Goal: Information Seeking & Learning: Learn about a topic

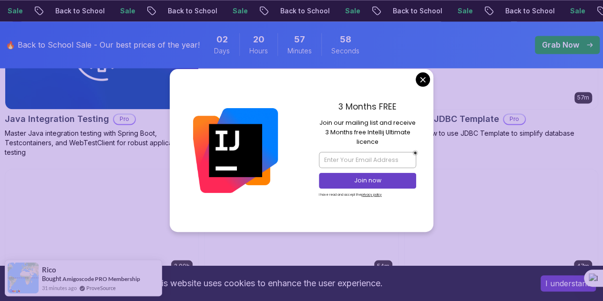
scroll to position [705, 0]
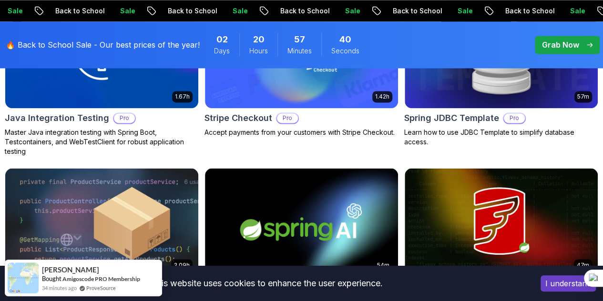
click at [422, 78] on body "Sale Back to School Sale Back to School Sale Back to School Sale Back to School…" at bounding box center [301, 205] width 603 height 1821
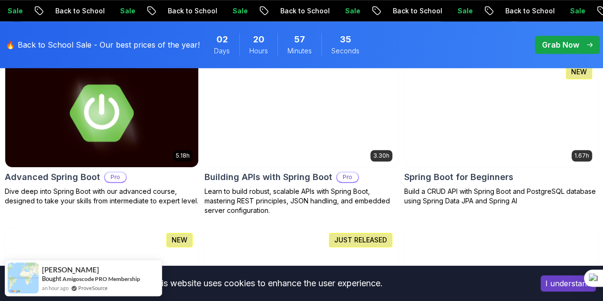
scroll to position [309, 0]
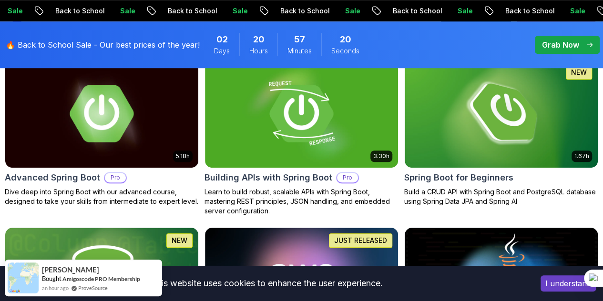
click at [0, 0] on p "Free" at bounding box center [0, 0] width 0 height 0
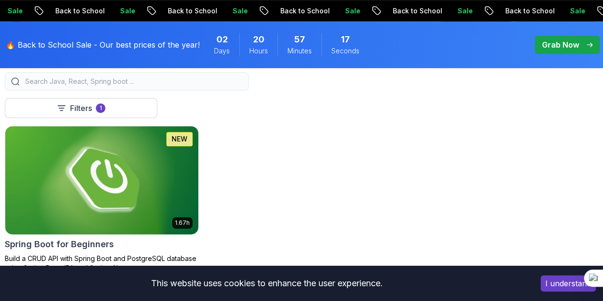
scroll to position [240, 0]
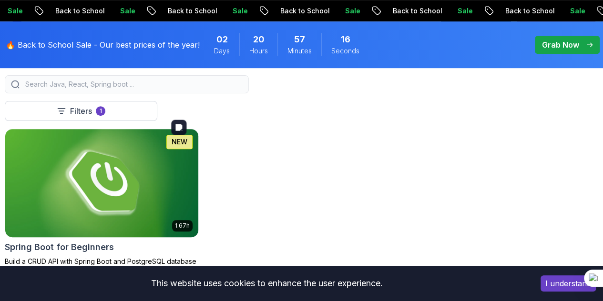
click at [203, 145] on img at bounding box center [101, 182] width 203 height 113
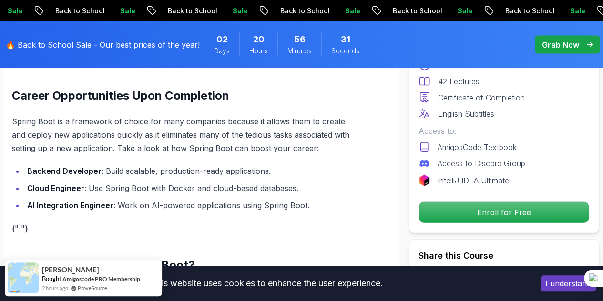
scroll to position [1021, 0]
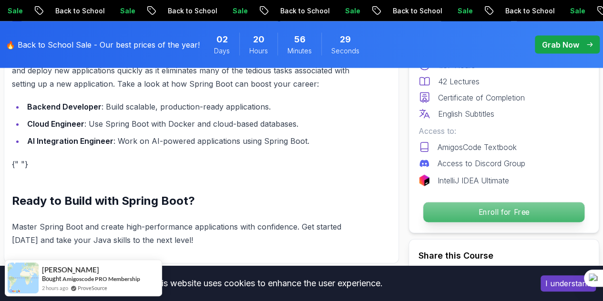
click at [470, 219] on p "Enroll for Free" at bounding box center [503, 213] width 161 height 20
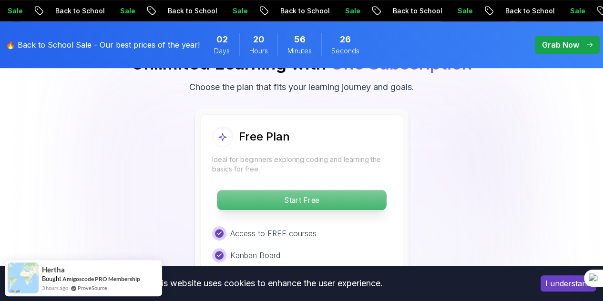
scroll to position [2017, 0]
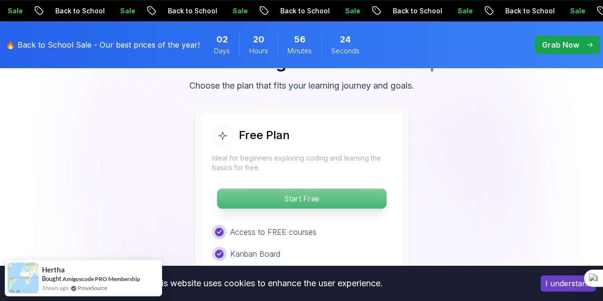
click at [315, 195] on p "Start Free" at bounding box center [301, 199] width 169 height 20
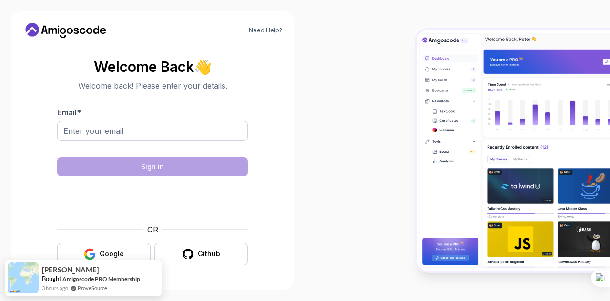
click at [118, 230] on div "OR" at bounding box center [152, 229] width 191 height 11
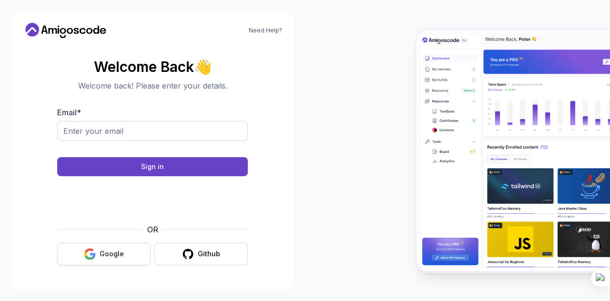
click at [108, 255] on div "Google" at bounding box center [112, 254] width 24 height 10
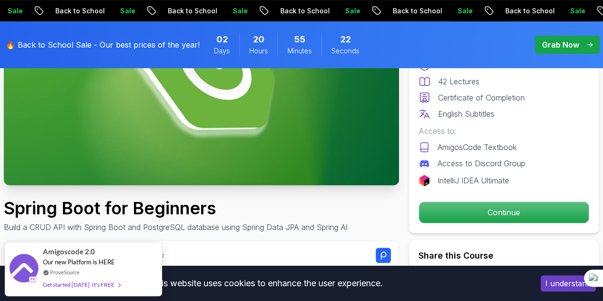
scroll to position [162, 0]
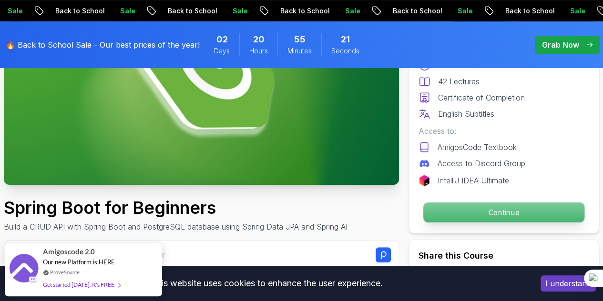
click at [435, 215] on p "Continue" at bounding box center [503, 213] width 161 height 20
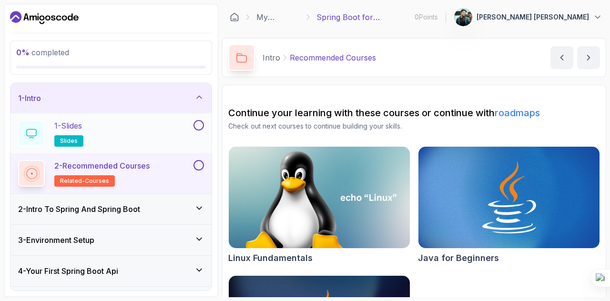
click at [199, 120] on button at bounding box center [198, 125] width 10 height 10
click at [118, 131] on div "1 - Slides slides" at bounding box center [104, 133] width 173 height 27
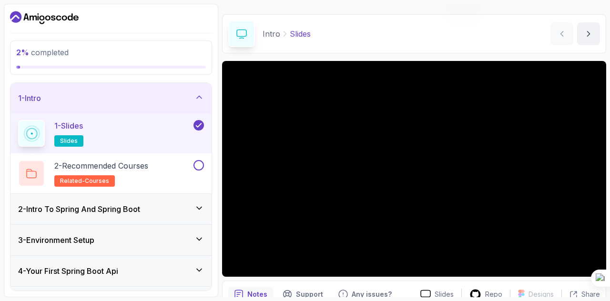
scroll to position [23, 0]
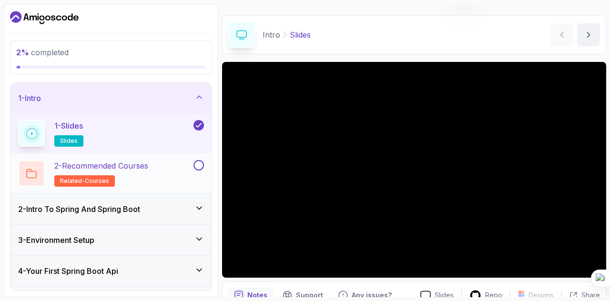
click at [156, 163] on div "2 - Recommended Courses related-courses" at bounding box center [104, 173] width 173 height 27
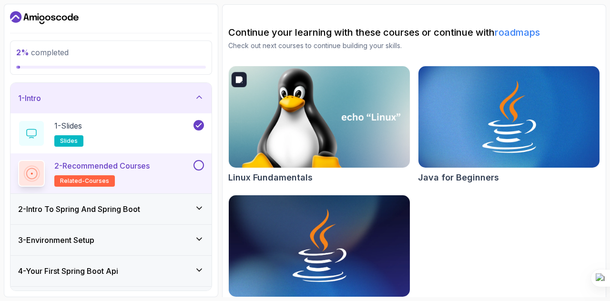
scroll to position [105, 0]
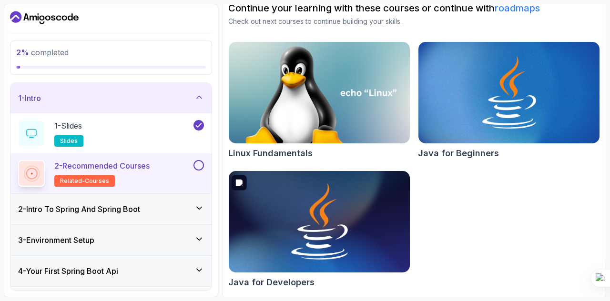
click at [304, 237] on img at bounding box center [319, 222] width 190 height 107
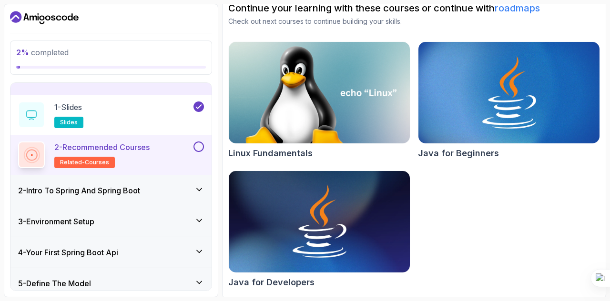
scroll to position [19, 0]
click at [119, 187] on h3 "2 - Intro To Spring And Spring Boot" at bounding box center [79, 189] width 122 height 11
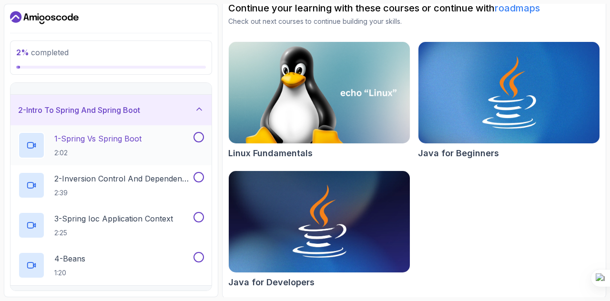
click at [37, 138] on div at bounding box center [31, 145] width 27 height 27
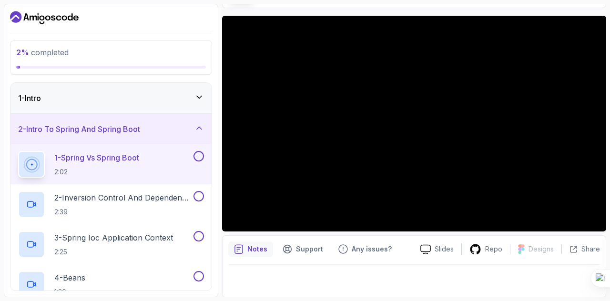
click at [201, 95] on icon at bounding box center [199, 97] width 10 height 10
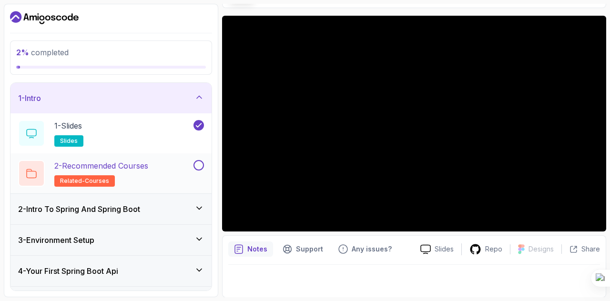
click at [201, 166] on button at bounding box center [198, 165] width 10 height 10
click at [197, 162] on button at bounding box center [198, 165] width 10 height 10
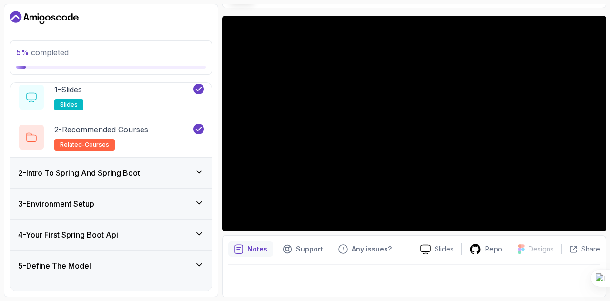
click at [181, 175] on div "2 - Intro To Spring And Spring Boot" at bounding box center [111, 172] width 186 height 11
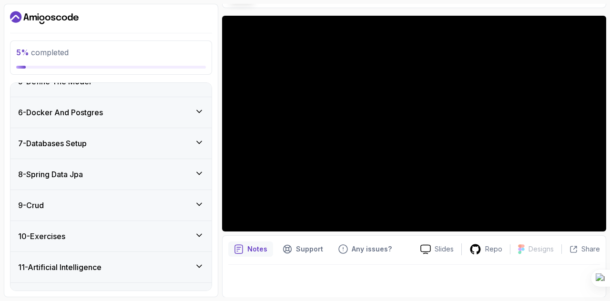
scroll to position [321, 0]
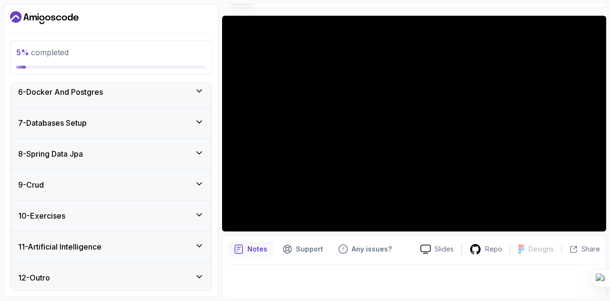
click at [143, 275] on div "12 - Outro" at bounding box center [111, 277] width 186 height 11
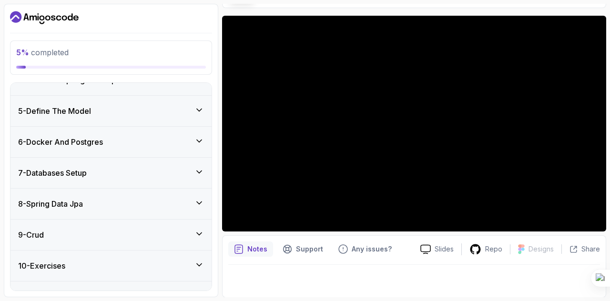
scroll to position [0, 0]
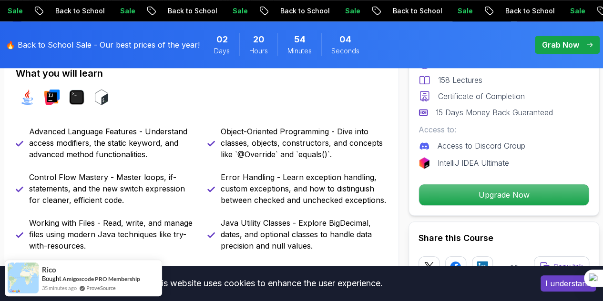
scroll to position [397, 0]
